Goal: Check status: Check status

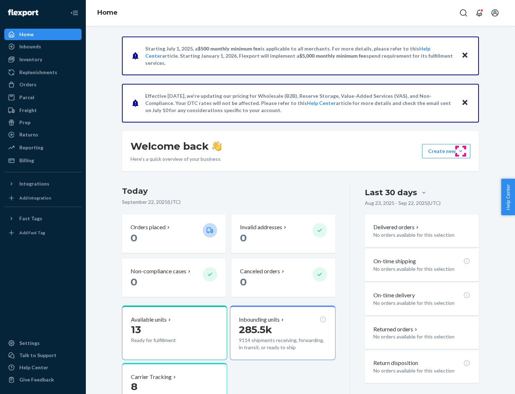
click at [461, 151] on button "Create new Create new inbound Create new order Create new product" at bounding box center [446, 151] width 48 height 14
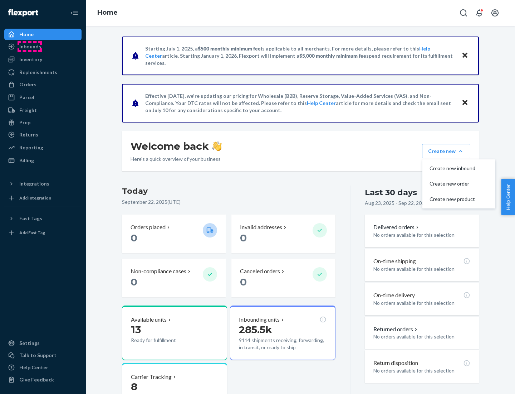
click at [30, 47] on div "Inbounds" at bounding box center [30, 46] width 22 height 7
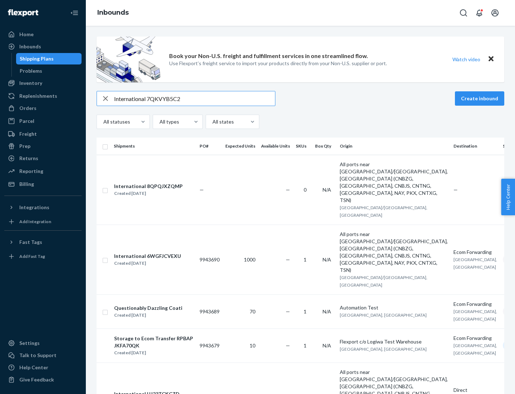
type input "International 7QKVYB5C29"
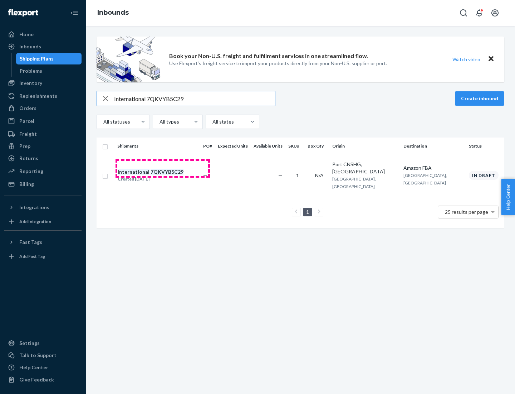
click at [163, 175] on div "Created [DATE]" at bounding box center [151, 178] width 66 height 7
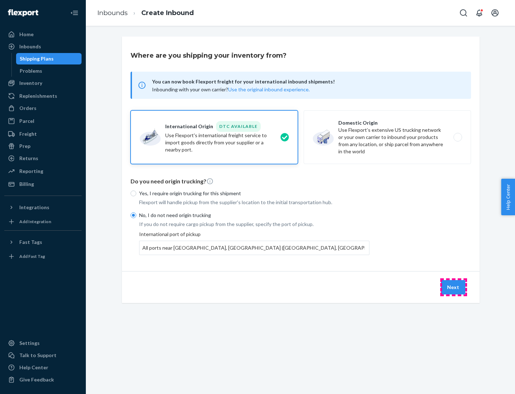
click at [454, 287] on button "Next" at bounding box center [453, 287] width 24 height 14
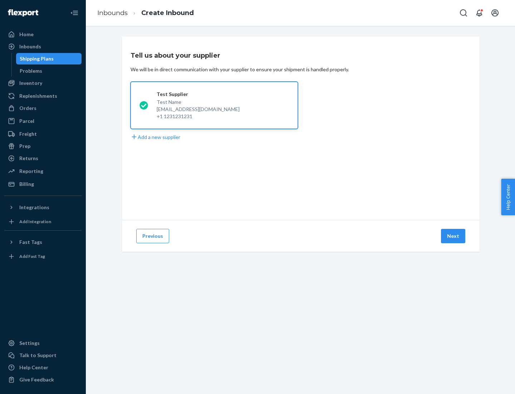
click at [454, 236] on button "Next" at bounding box center [453, 236] width 24 height 14
